Goal: Information Seeking & Learning: Learn about a topic

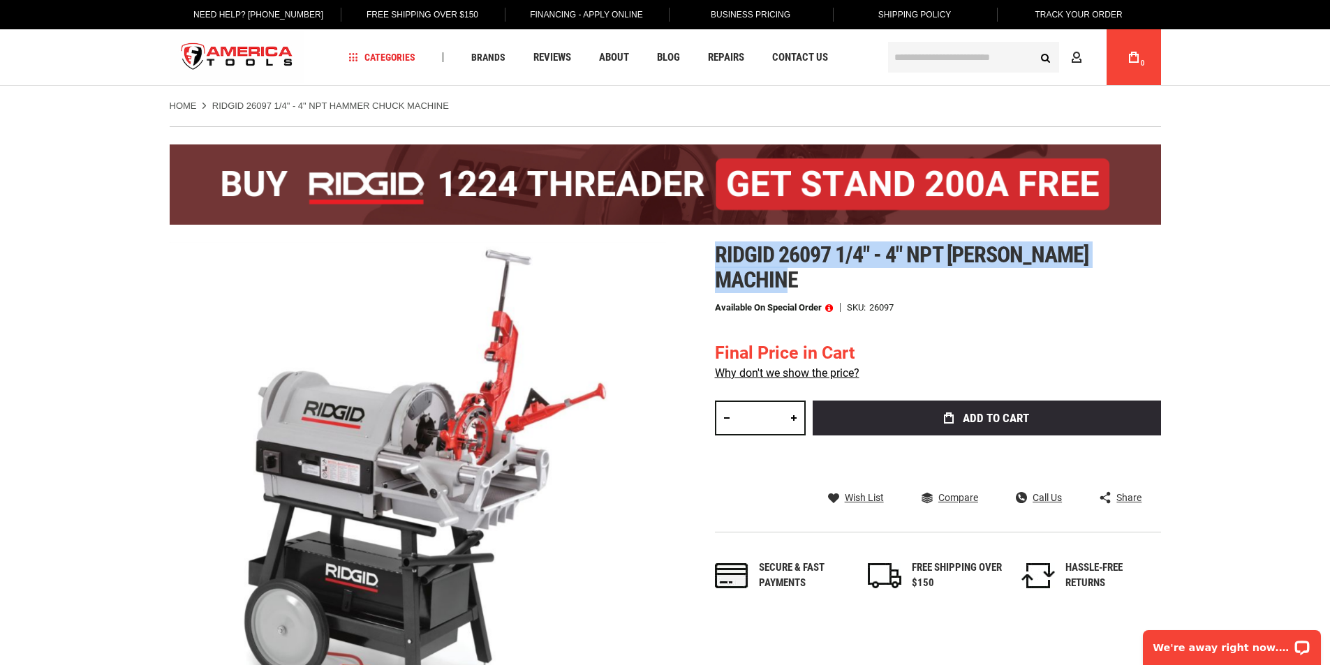
drag, startPoint x: 804, startPoint y: 276, endPoint x: 712, endPoint y: 249, distance: 95.2
click at [712, 249] on div "Skip to the end of the images gallery Skip to the beginning of the images galle…" at bounding box center [666, 518] width 992 height 552
copy span "Ridgid 26097 1/4" - 4" npt [PERSON_NAME] machine"
click at [837, 282] on h1 "Ridgid 26097 1/4" - 4" npt [PERSON_NAME] machine" at bounding box center [938, 267] width 446 height 50
drag, startPoint x: 756, startPoint y: 272, endPoint x: 856, endPoint y: 191, distance: 129.0
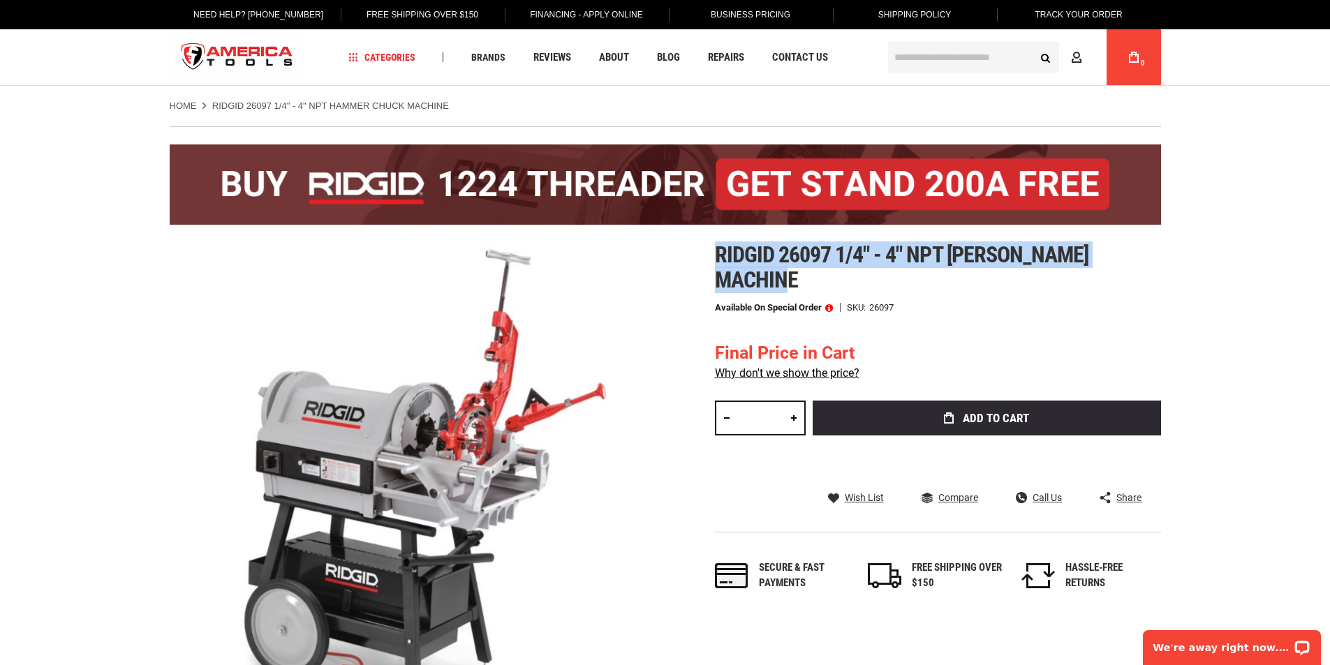
click at [717, 261] on h1 "Ridgid 26097 1/4" - 4" npt [PERSON_NAME] machine" at bounding box center [938, 267] width 446 height 50
copy span "Ridgid 26097 1/4" - 4" npt [PERSON_NAME] machine"
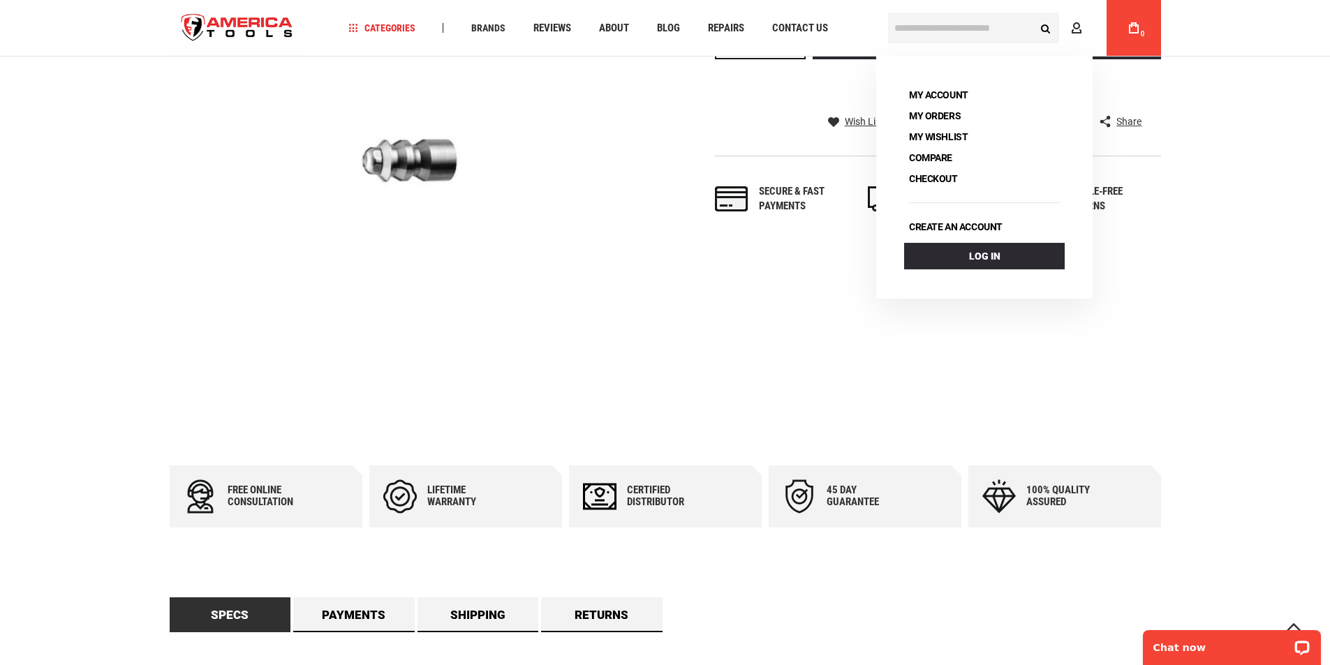
scroll to position [209, 0]
